Goal: Transaction & Acquisition: Purchase product/service

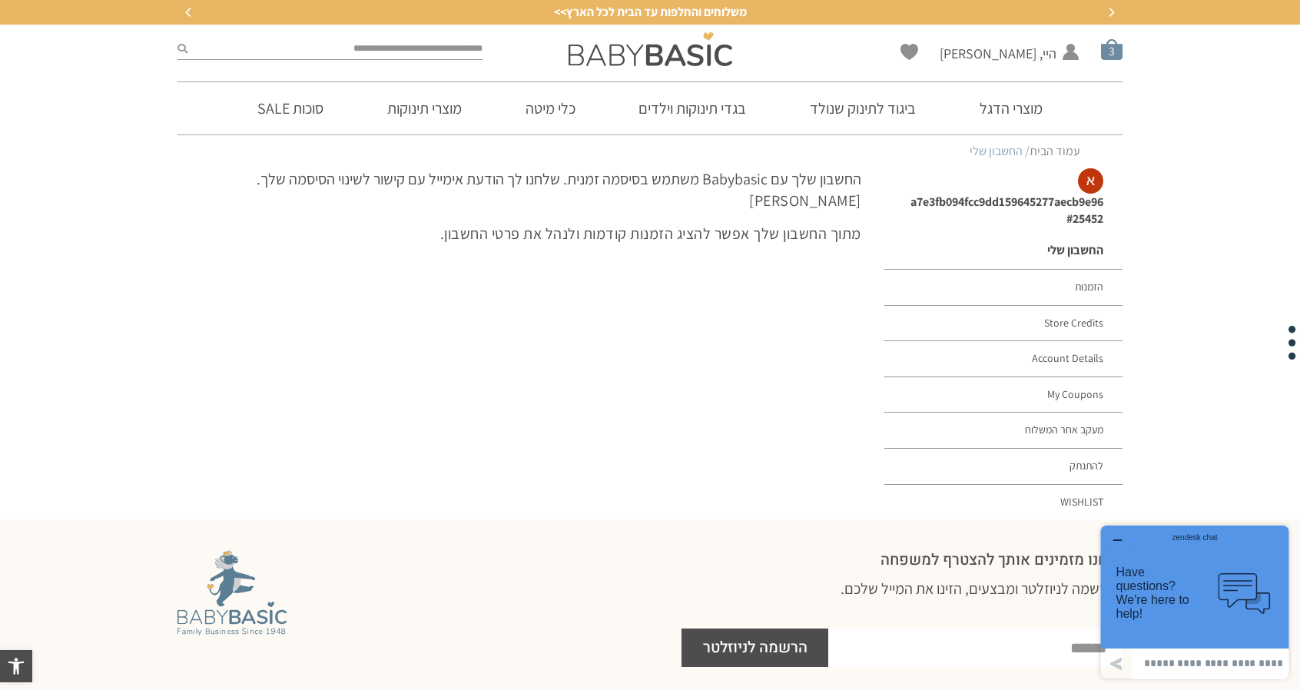
click at [1105, 53] on span "סל קניות" at bounding box center [1112, 49] width 22 height 22
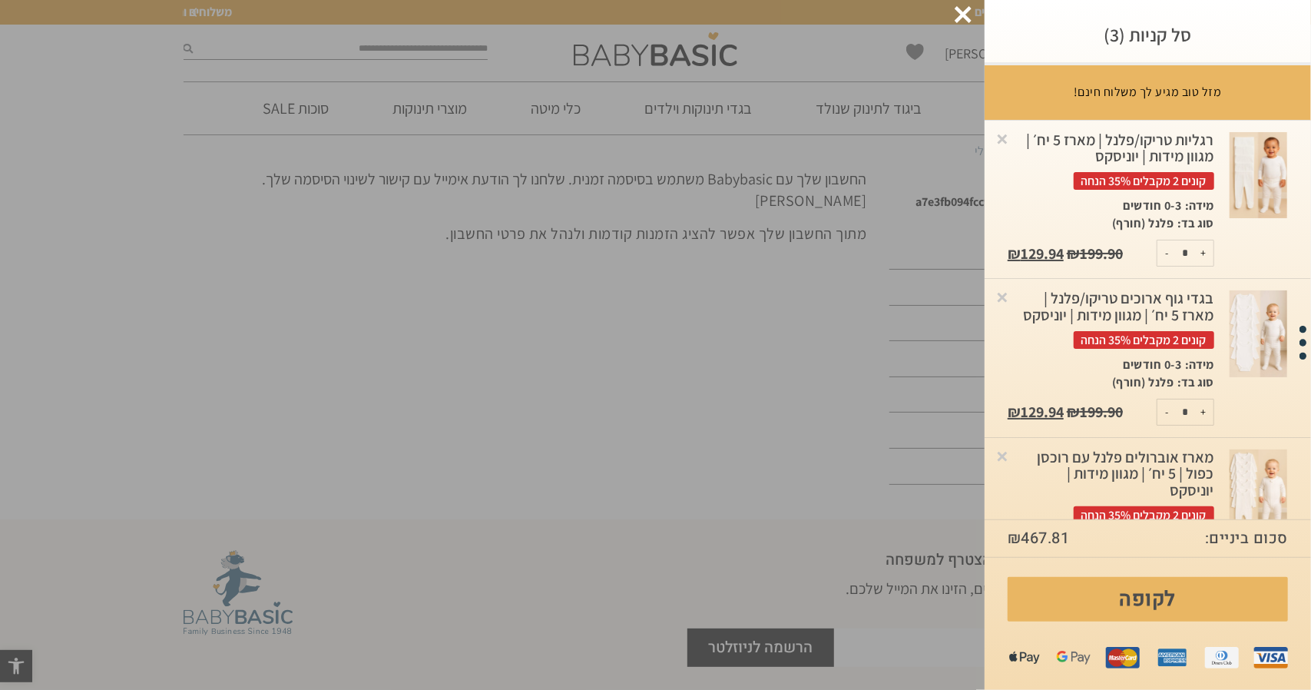
click at [1257, 169] on img at bounding box center [1259, 175] width 58 height 87
